Goal: Obtain resource: Obtain resource

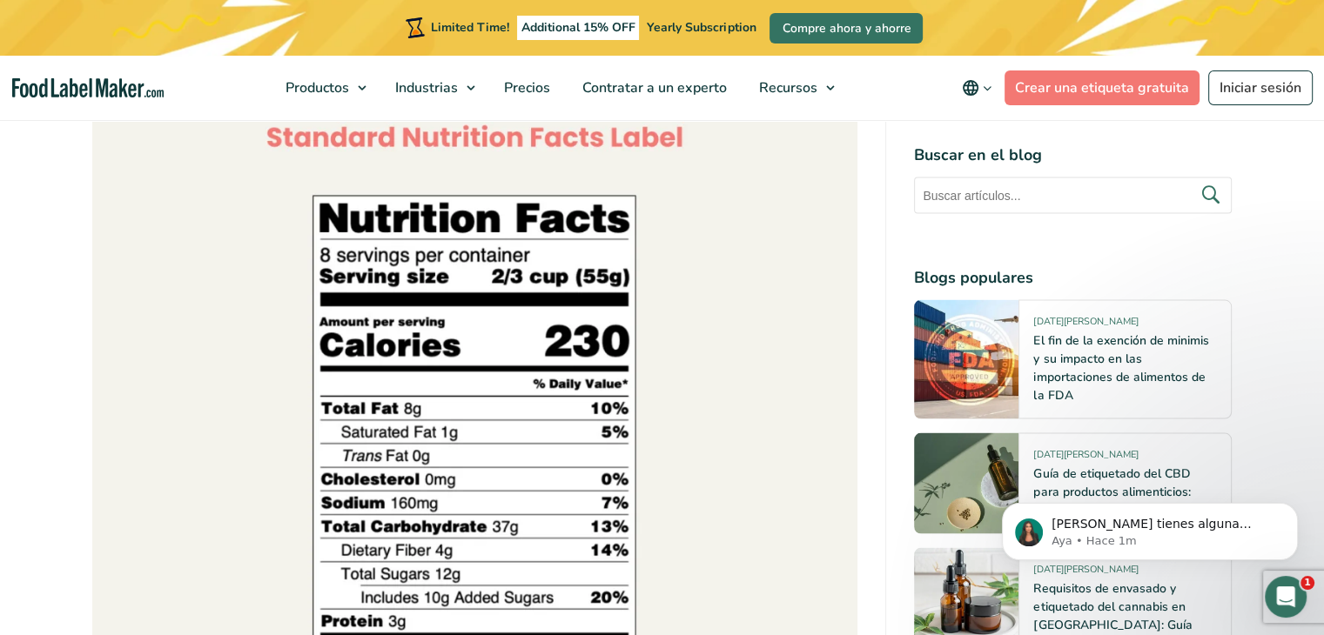
scroll to position [3569, 0]
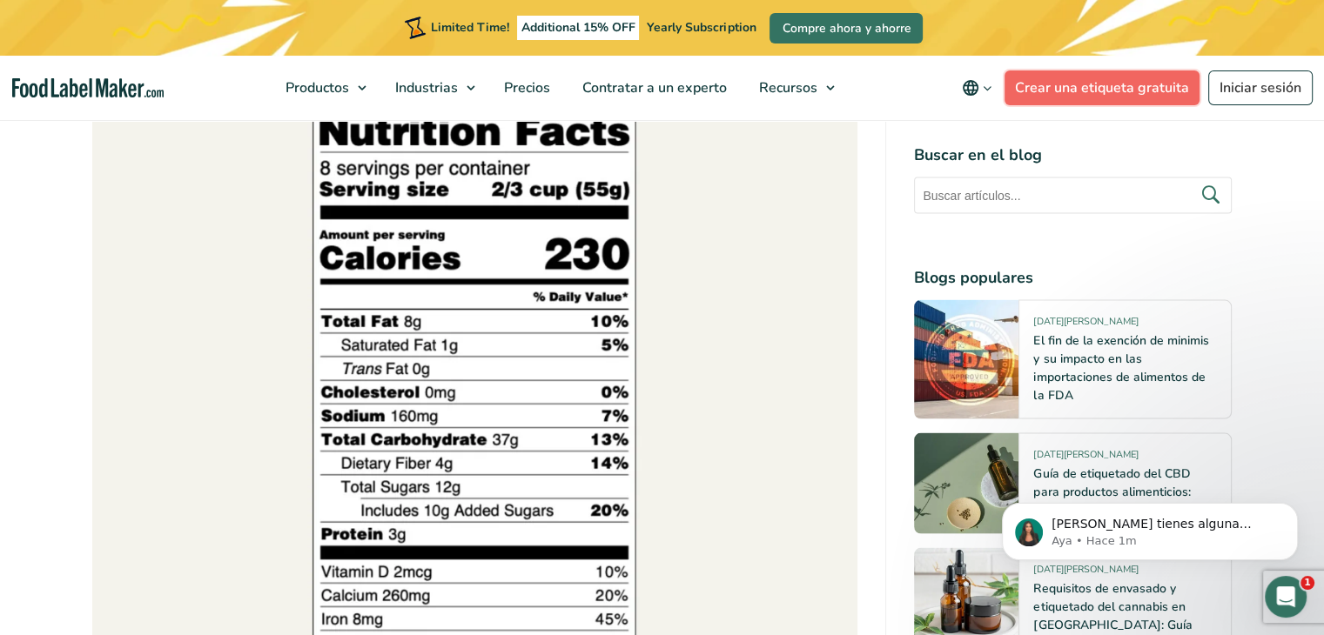
click at [1092, 81] on link "Crear una etiqueta gratuita" at bounding box center [1102, 88] width 195 height 35
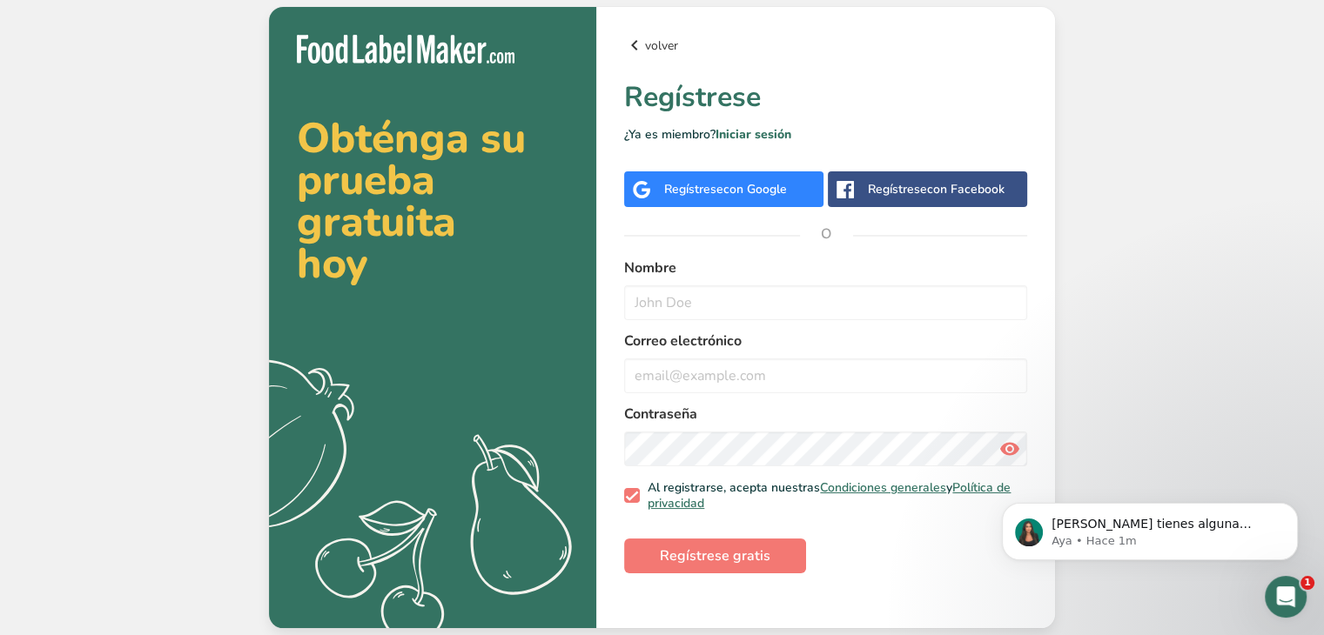
click at [641, 46] on icon at bounding box center [634, 45] width 21 height 31
